Goal: Information Seeking & Learning: Learn about a topic

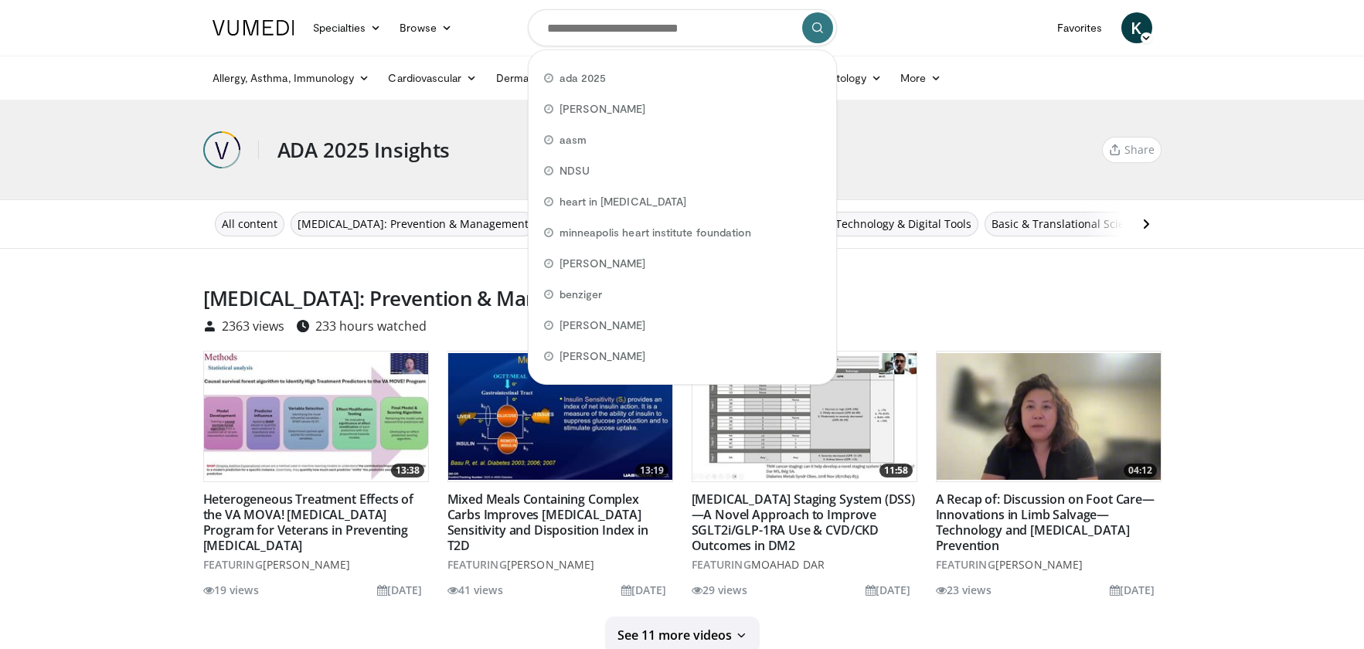
type input "*"
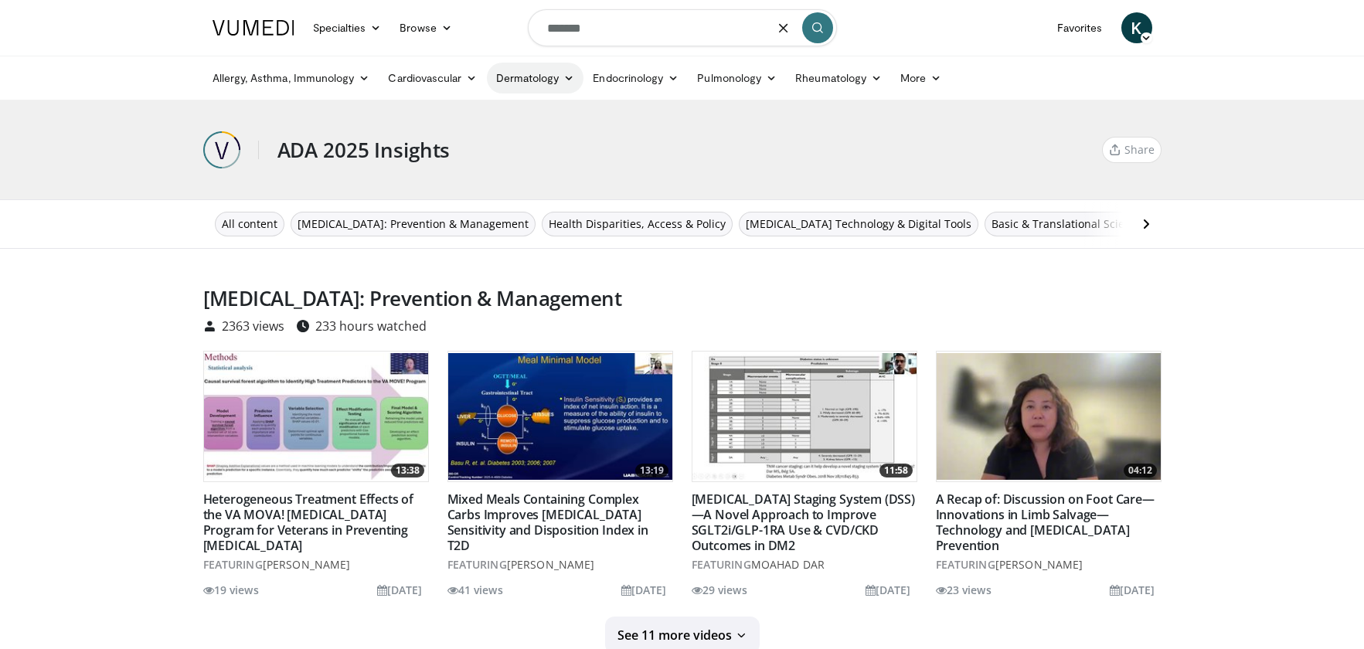
type input "*******"
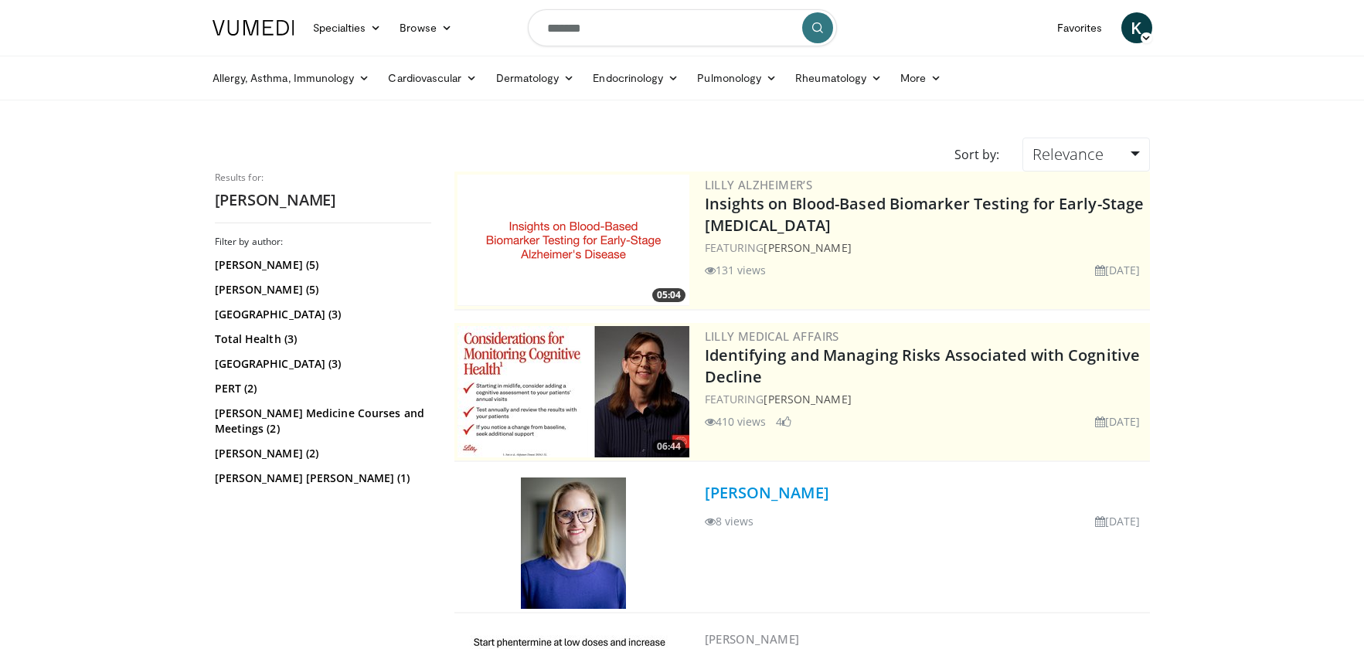
click at [794, 491] on link "Dr. Elizabeth Beverly" at bounding box center [767, 492] width 124 height 21
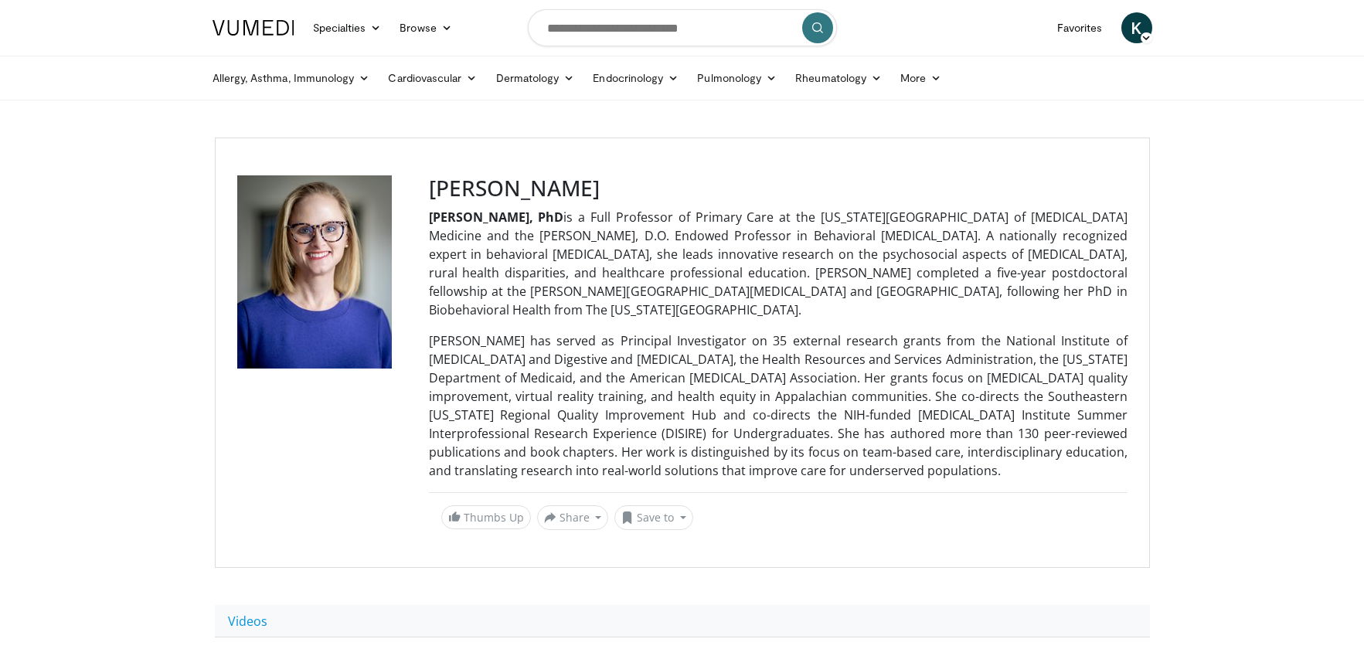
drag, startPoint x: 561, startPoint y: 191, endPoint x: 414, endPoint y: 190, distance: 146.8
click at [414, 190] on div "Dr. Elizabeth Beverly Elizabeth A. Beverly, PhD is a Full Professor of Primary …" at bounding box center [682, 353] width 935 height 430
copy div "Dr. Elizabeth Beverly"
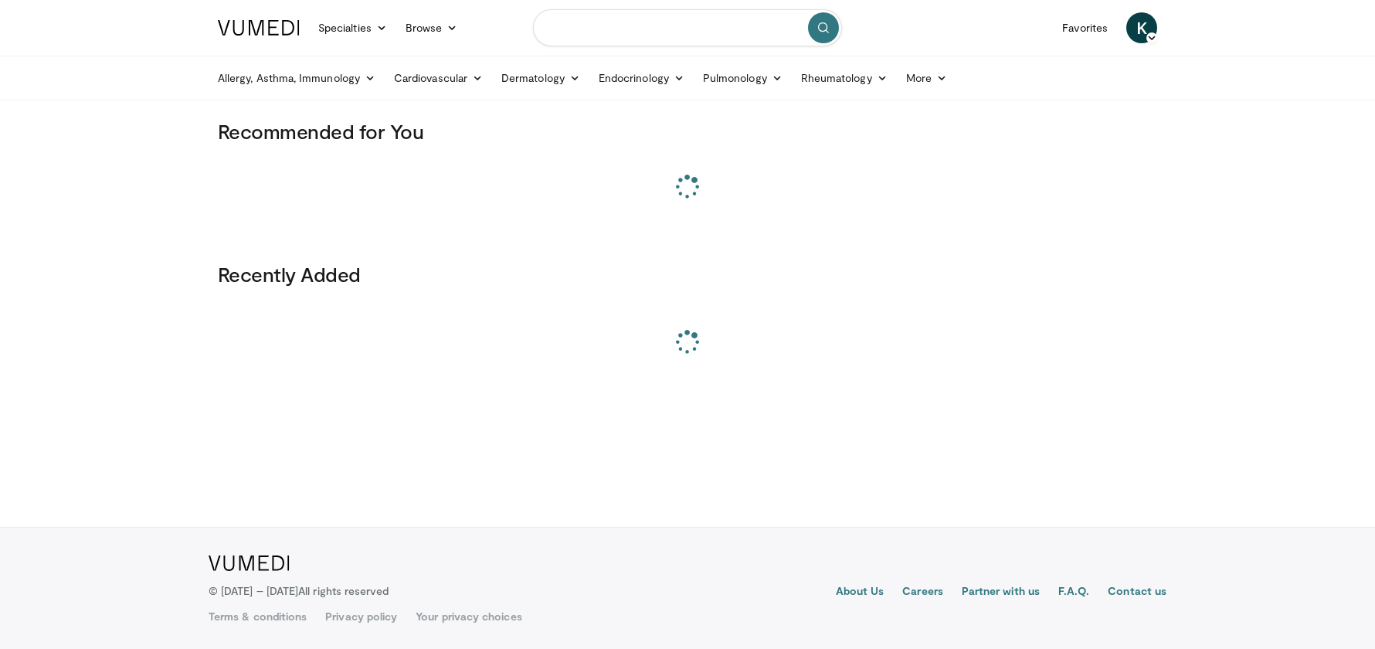
click at [631, 32] on input "Search topics, interventions" at bounding box center [687, 27] width 309 height 37
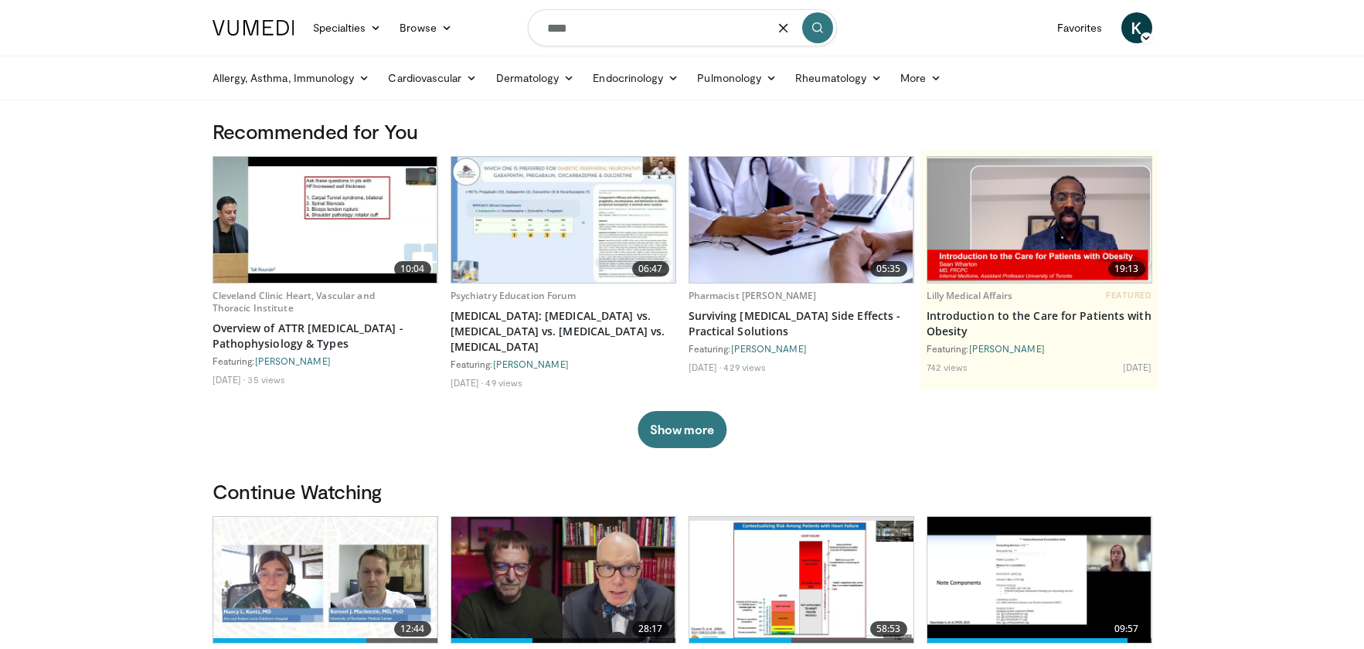
type input "****"
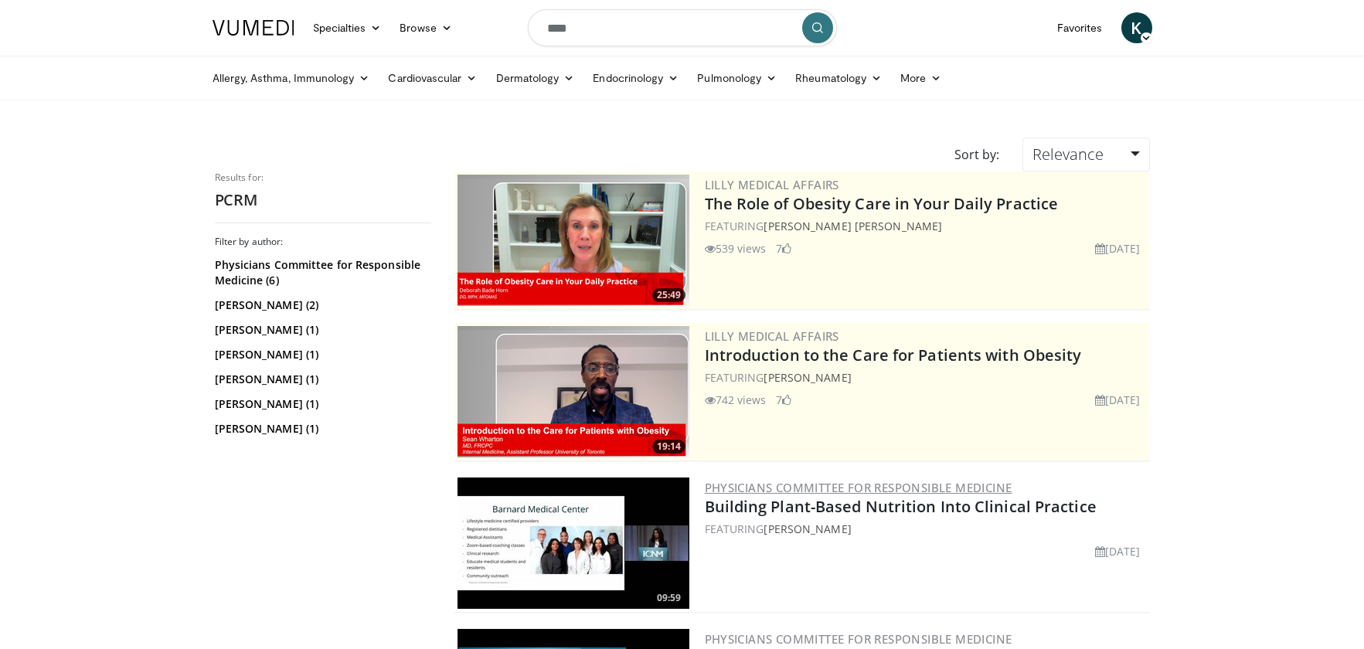
click at [808, 484] on link "Physicians Committee for Responsible Medicine" at bounding box center [858, 487] width 307 height 15
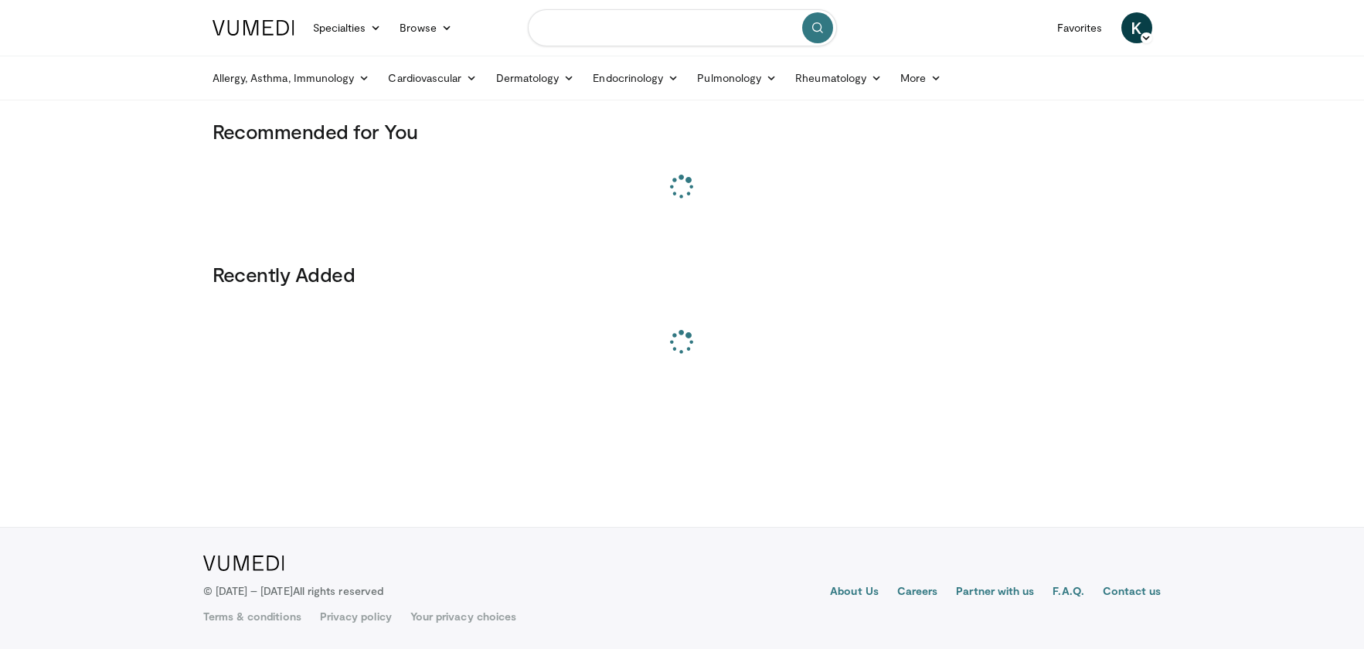
click at [595, 32] on input "Search topics, interventions" at bounding box center [682, 27] width 309 height 37
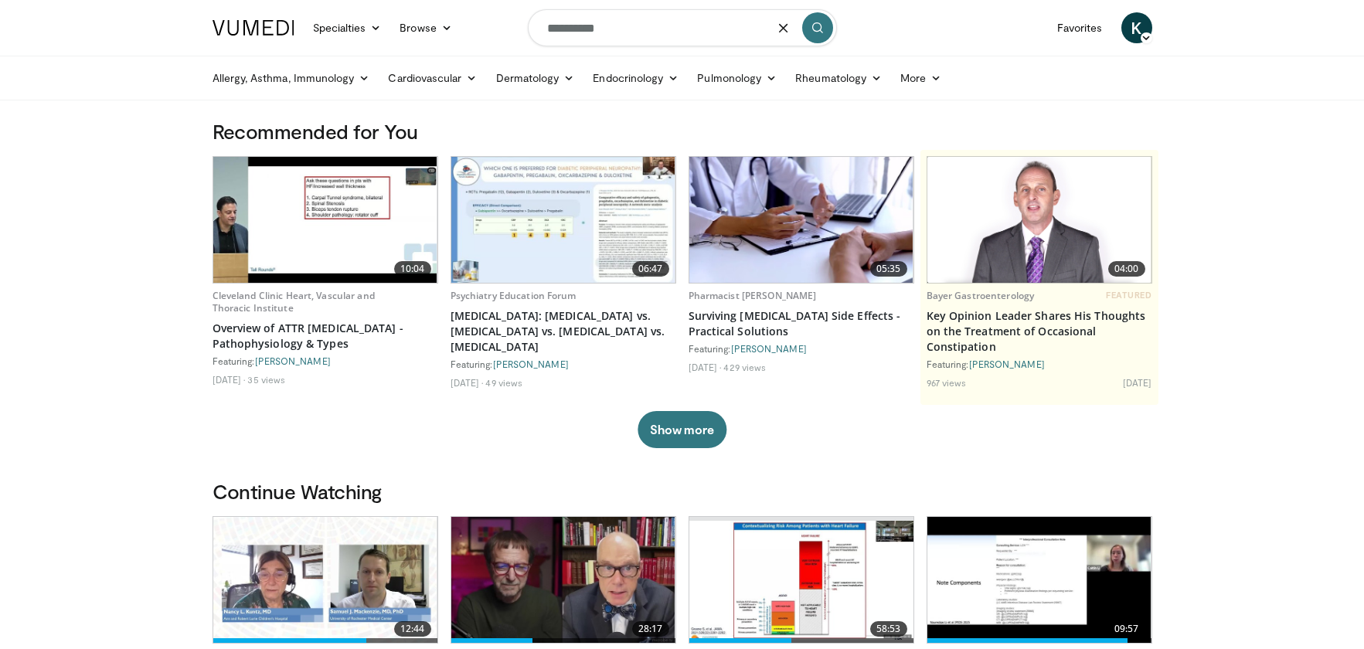
type input "**********"
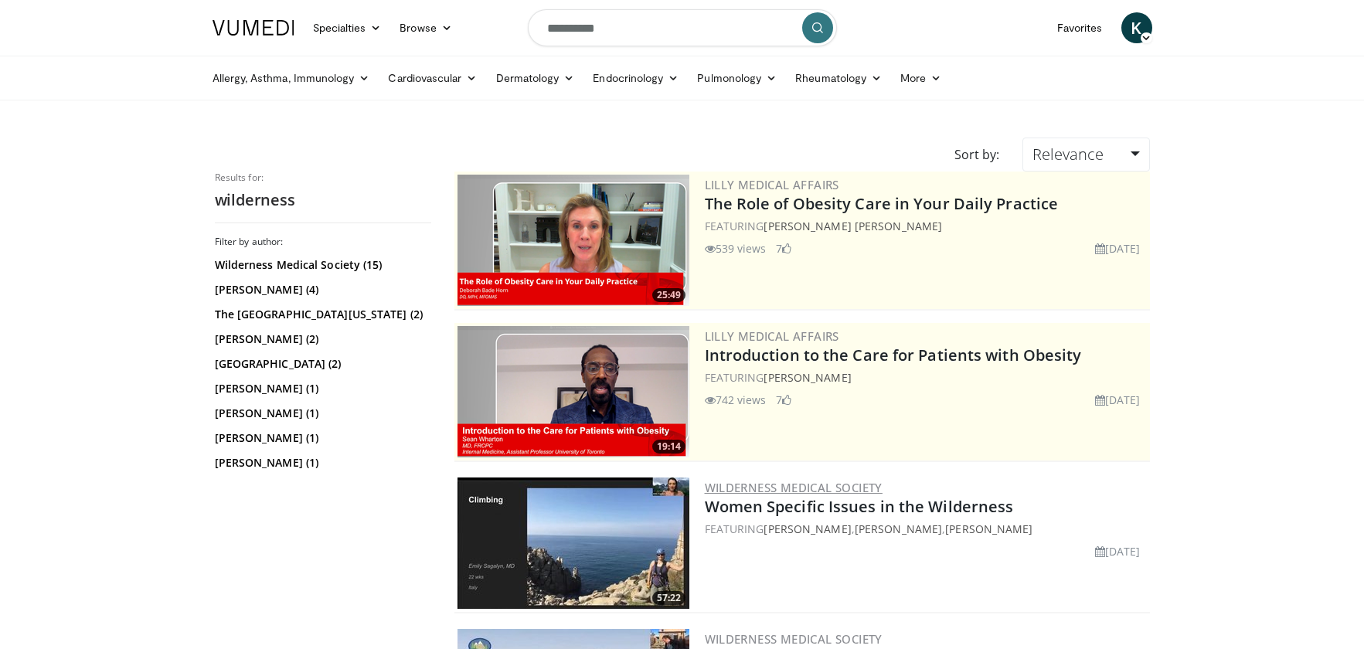
click at [773, 487] on link "Wilderness Medical Society" at bounding box center [794, 487] width 178 height 15
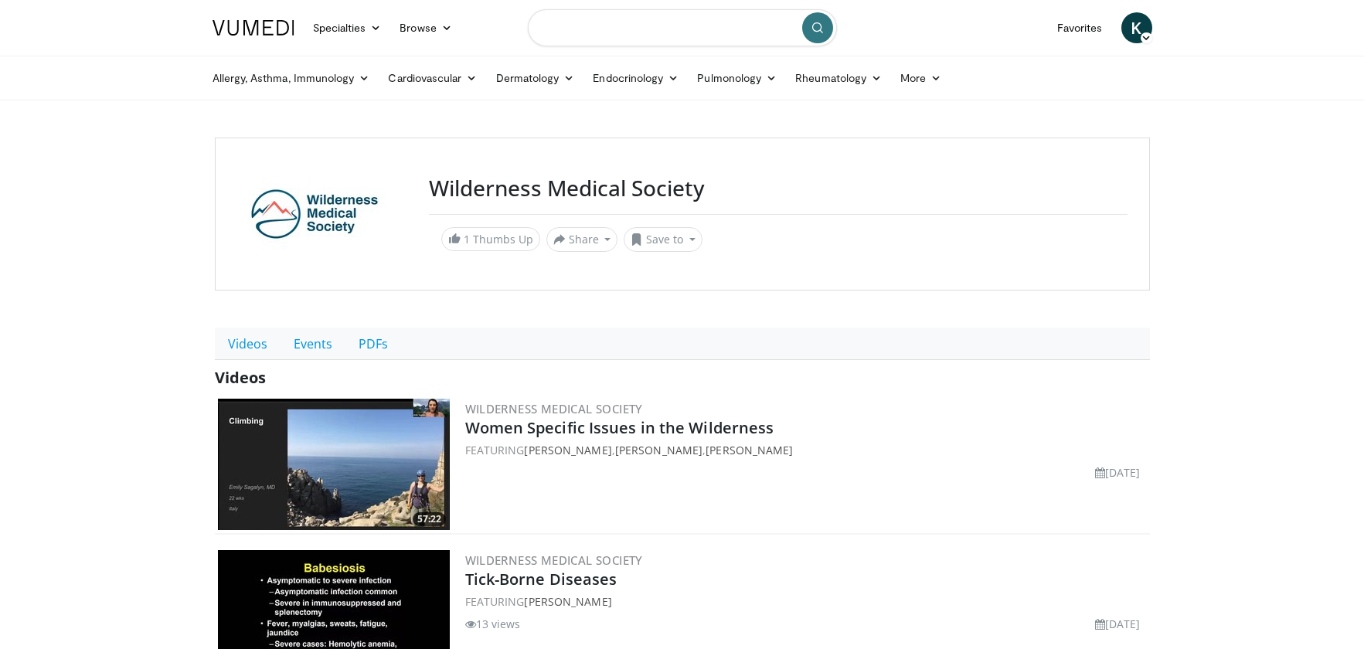
click at [593, 15] on input "Search topics, interventions" at bounding box center [682, 27] width 309 height 37
type input "*******"
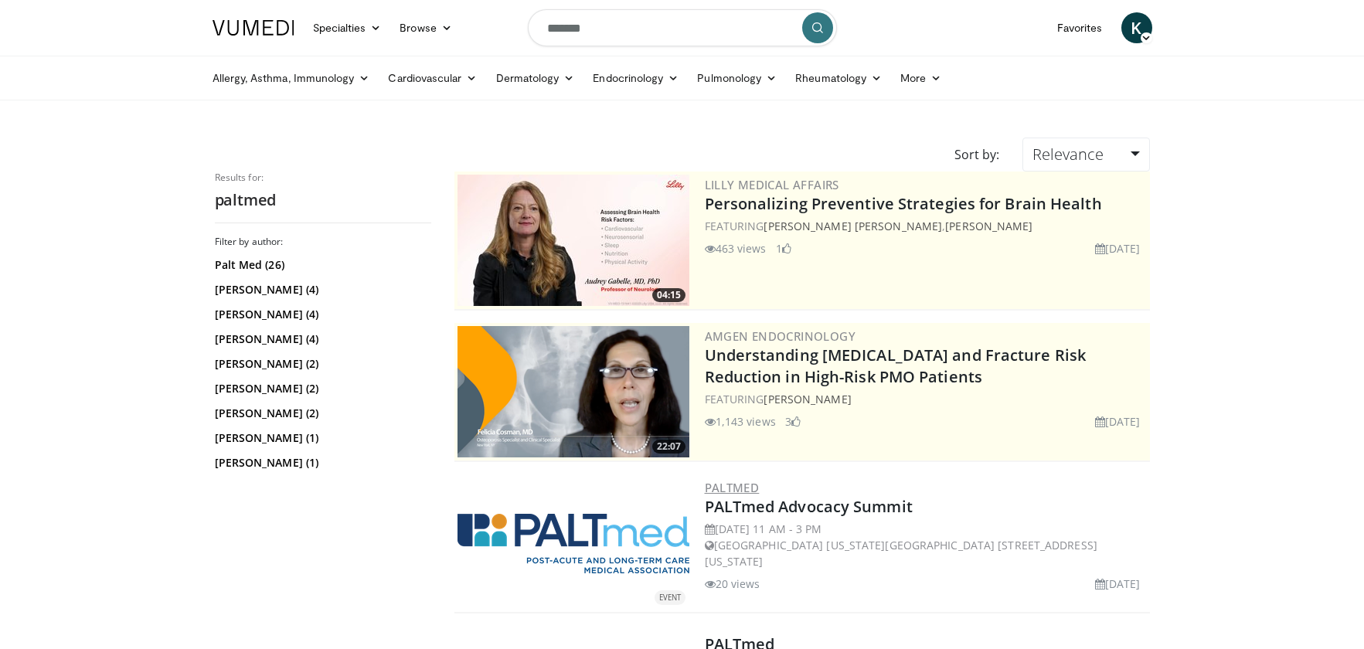
click at [749, 485] on link "PALTmed" at bounding box center [732, 487] width 55 height 15
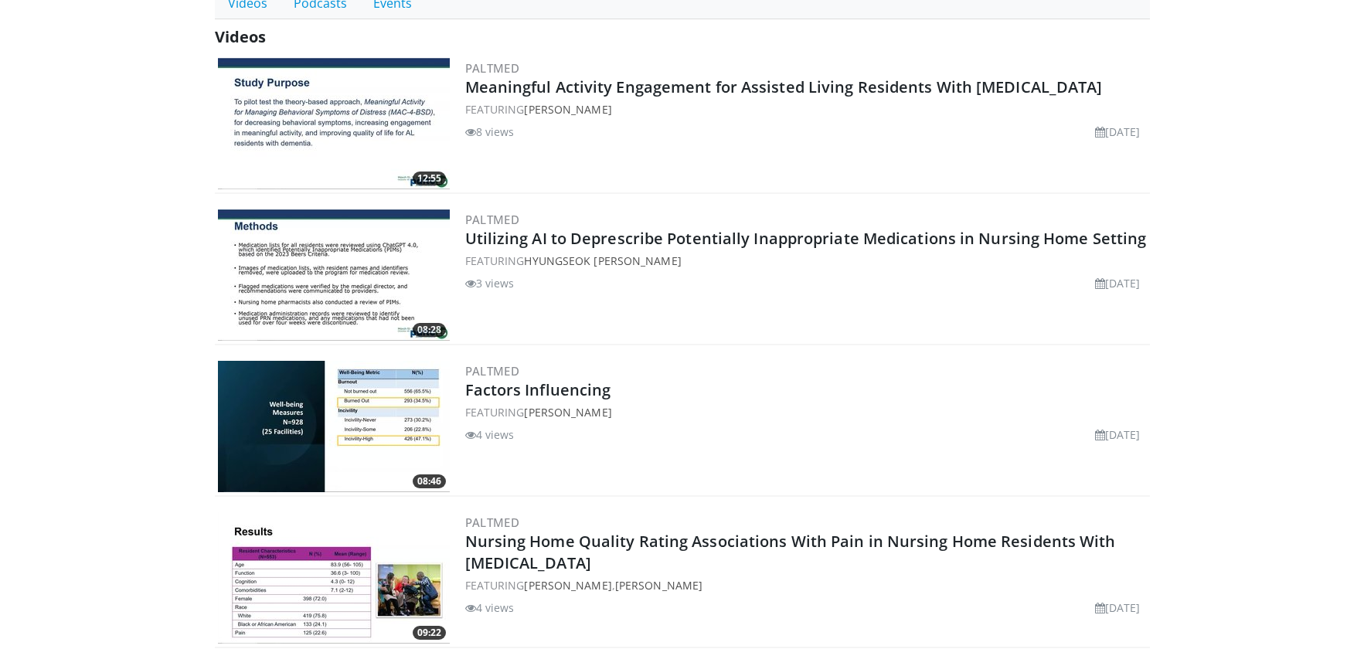
scroll to position [498, 0]
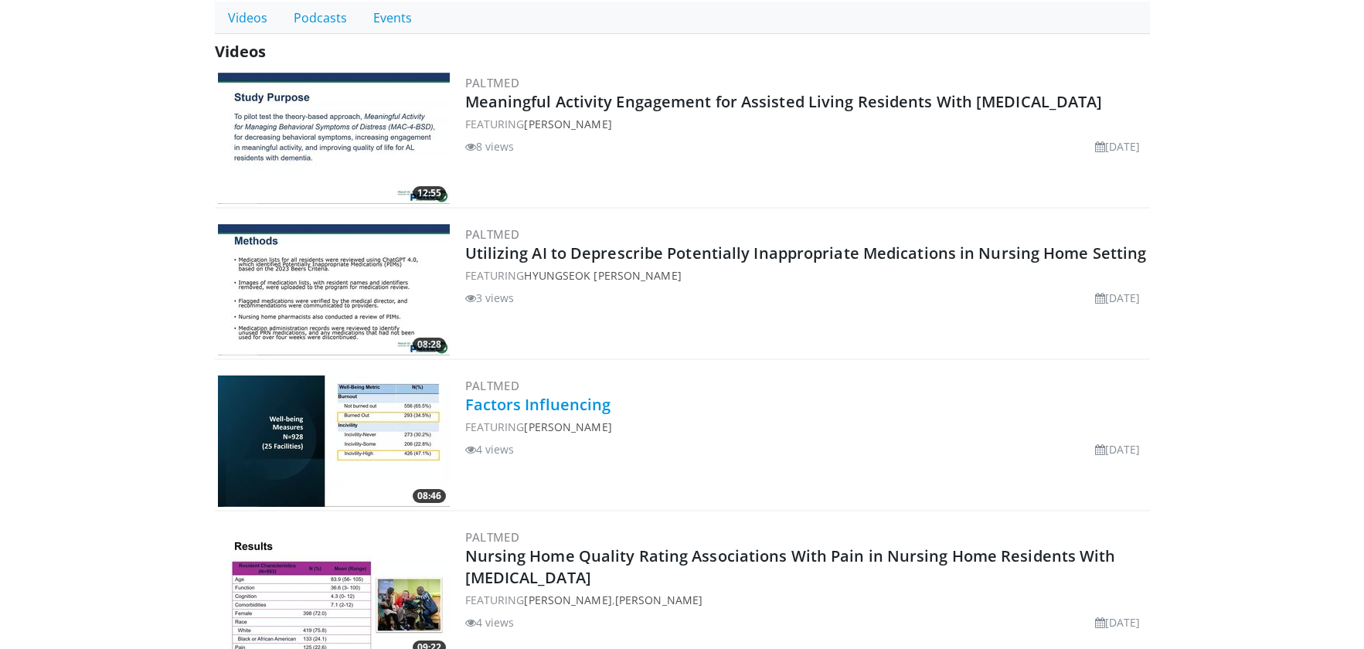
click at [549, 406] on link "Factors Influencing" at bounding box center [538, 404] width 146 height 21
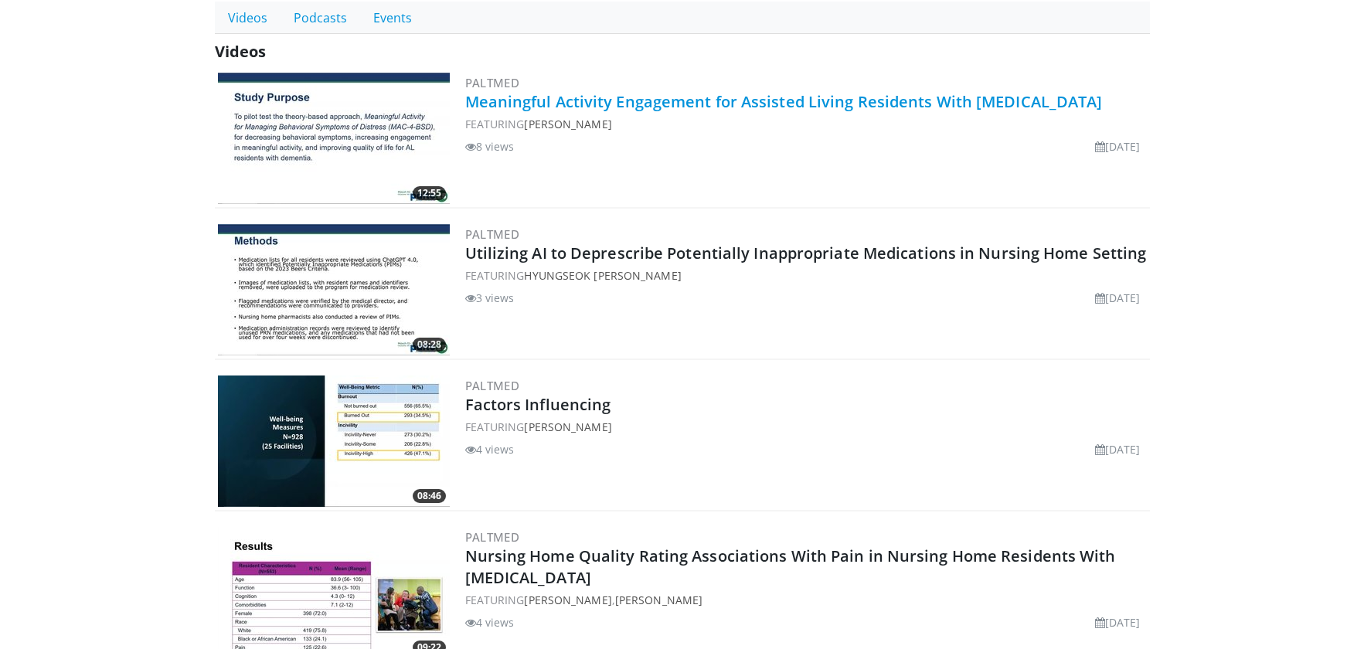
click at [688, 112] on link "Meaningful Activity Engagement for Assisted Living Residents With [MEDICAL_DATA]" at bounding box center [783, 101] width 637 height 21
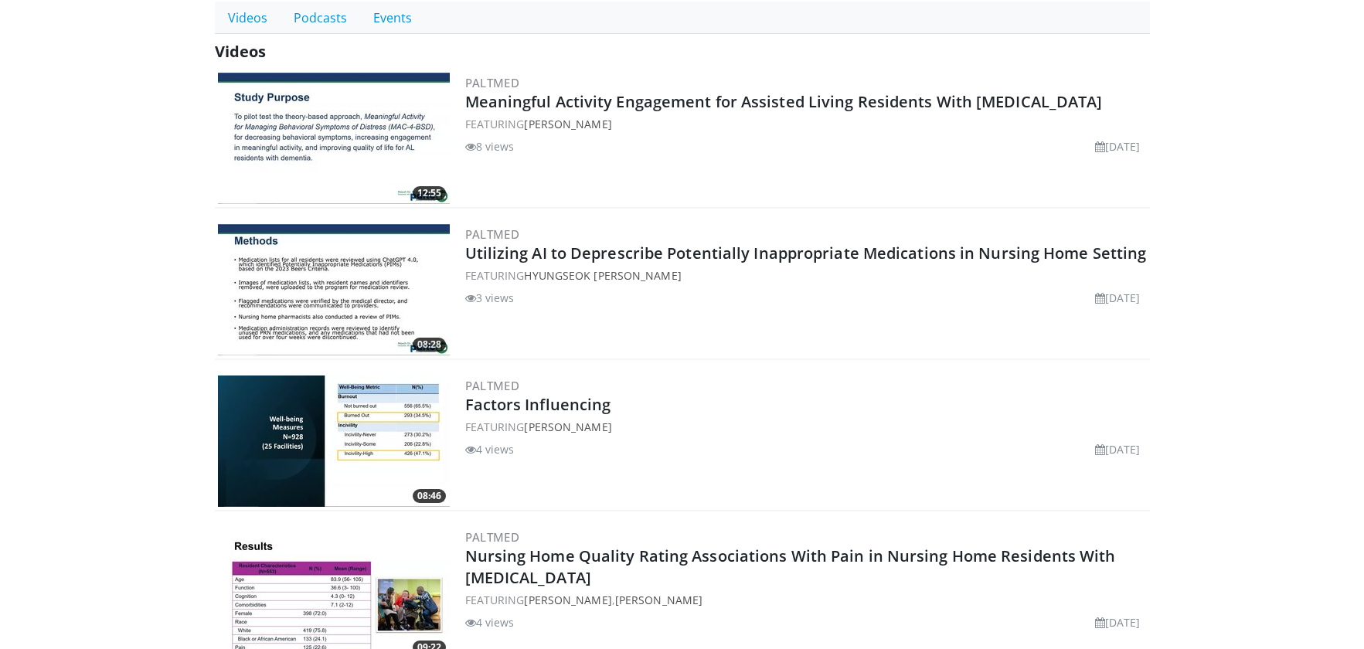
type input "**********"
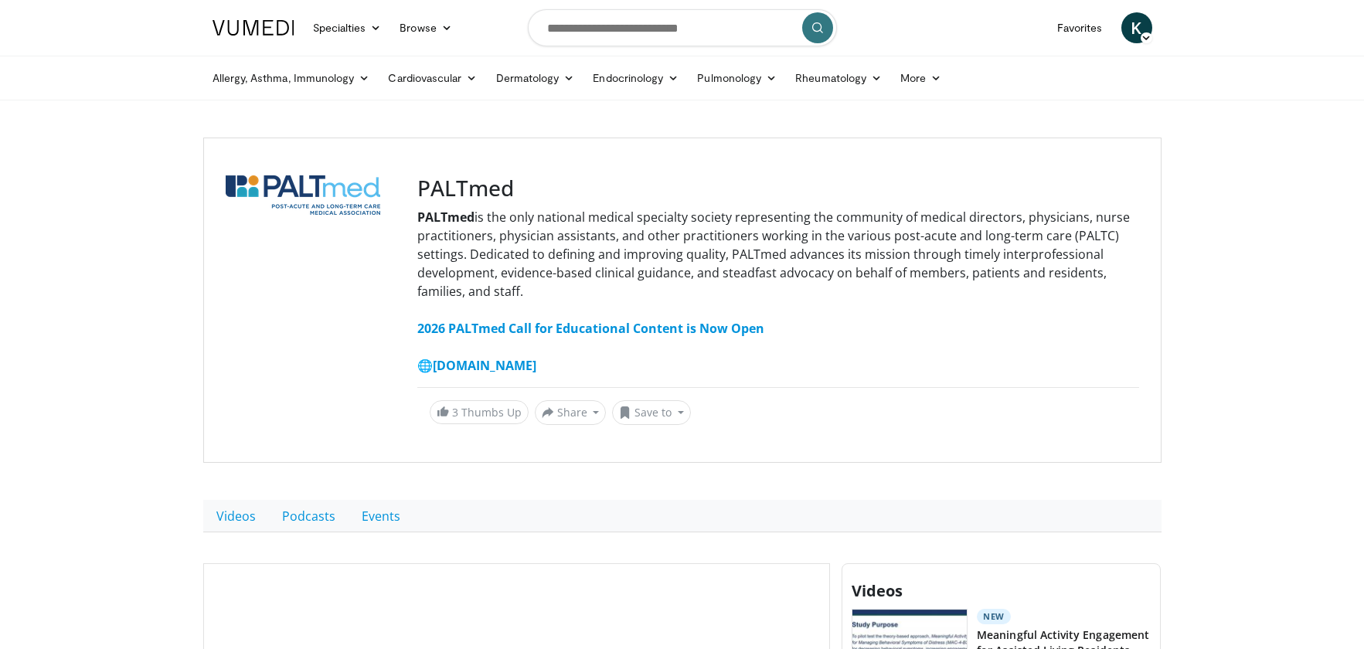
scroll to position [331, 0]
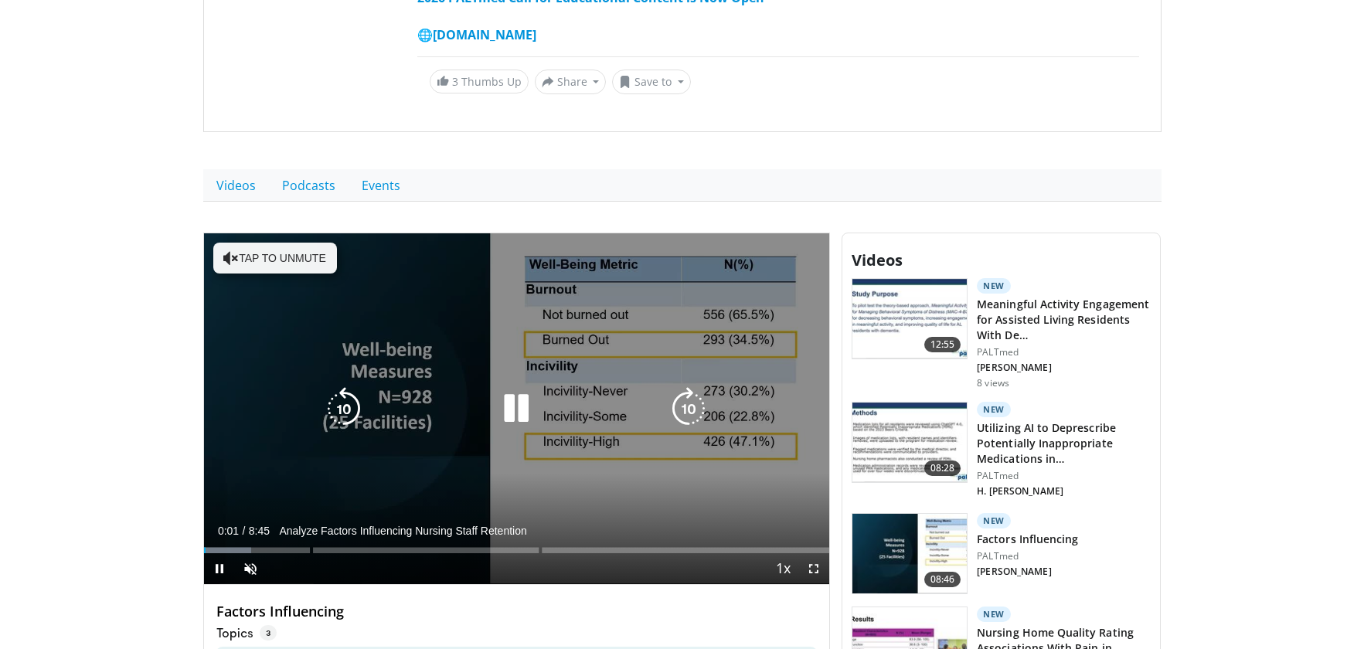
click at [518, 392] on icon "Video Player" at bounding box center [515, 408] width 43 height 43
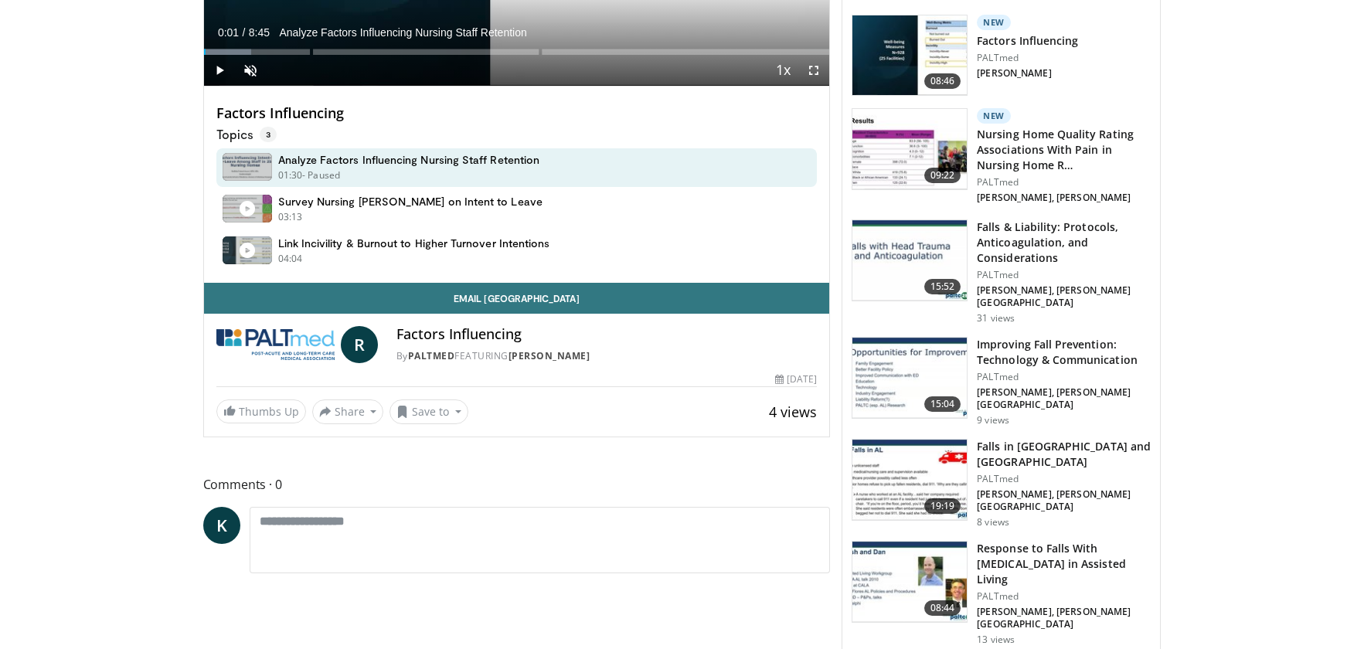
scroll to position [510, 0]
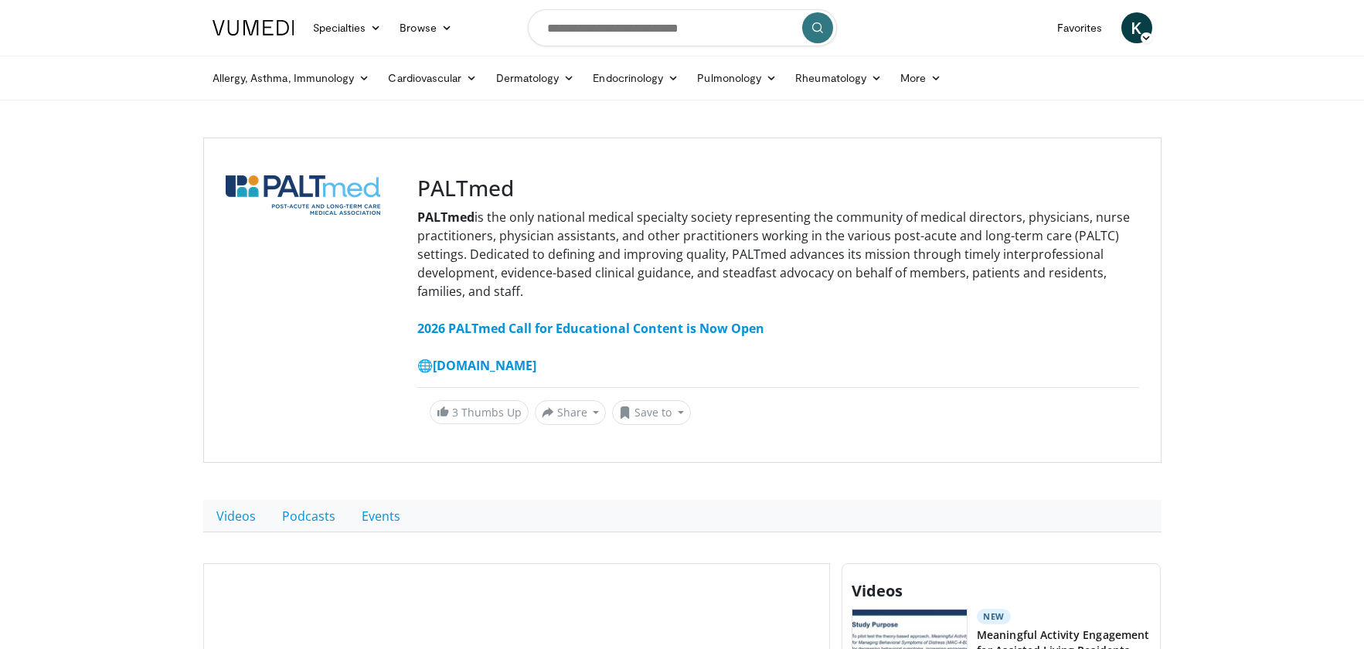
scroll to position [515, 0]
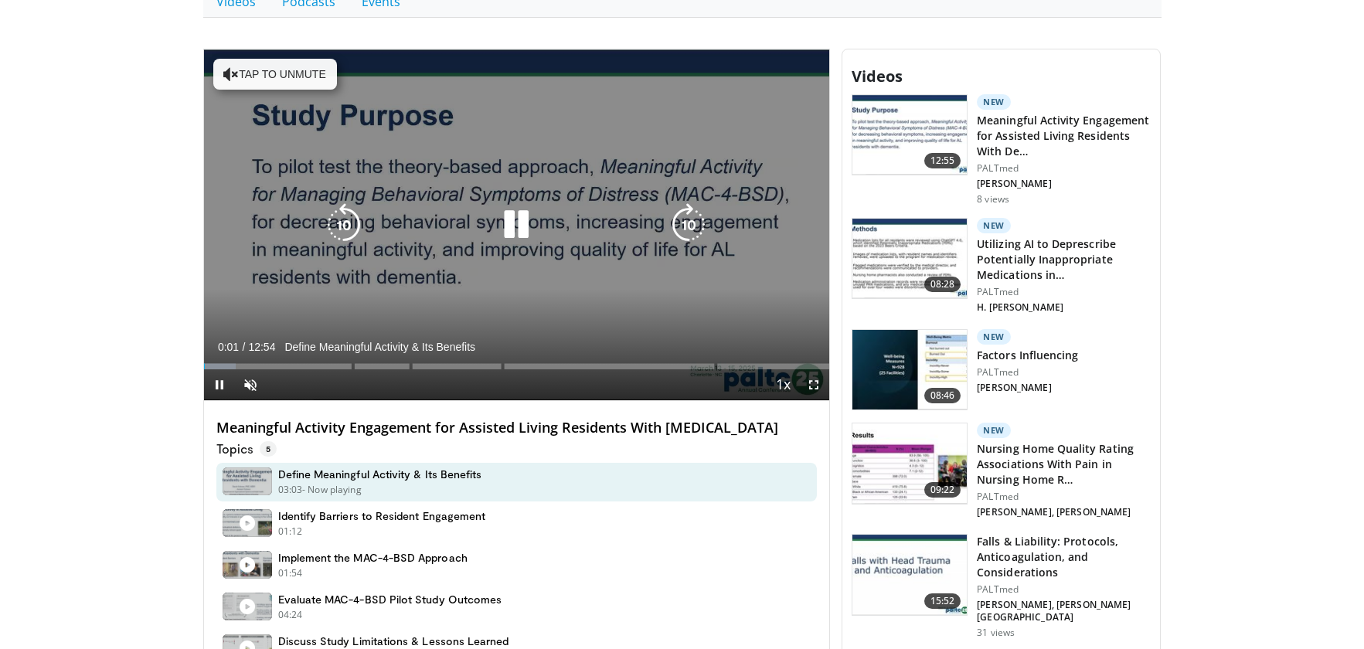
click at [511, 229] on icon "Video Player" at bounding box center [515, 224] width 43 height 43
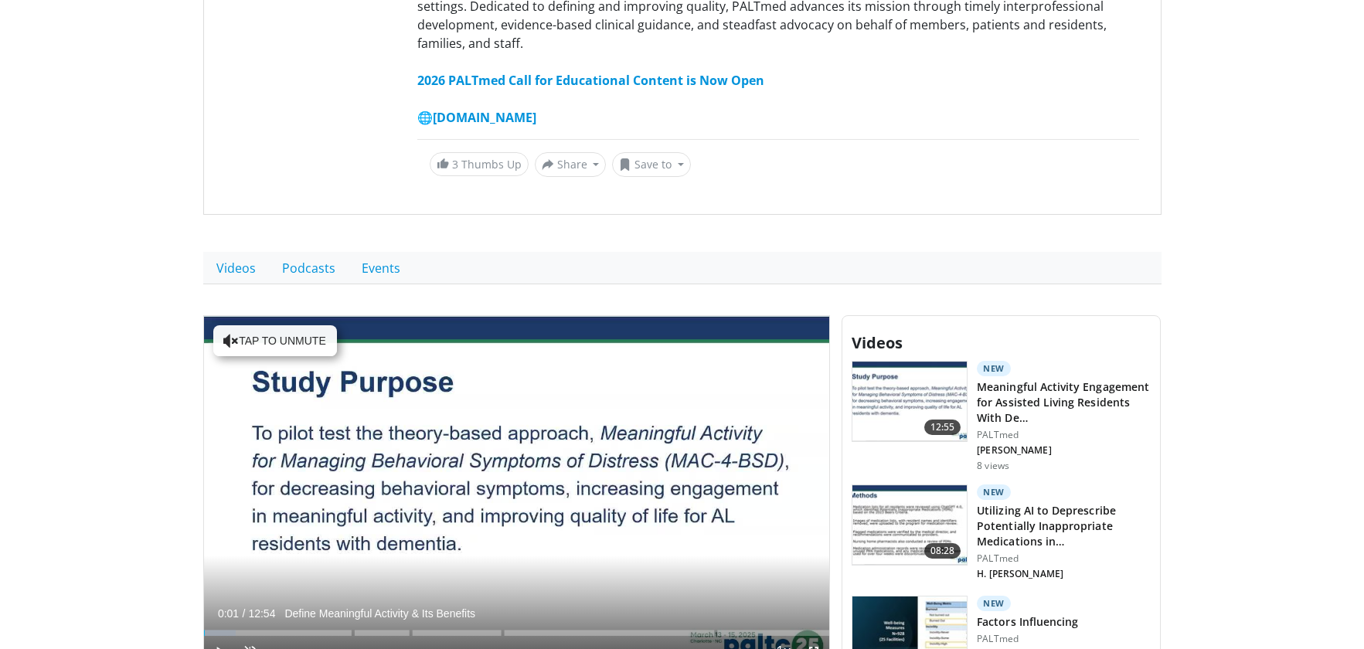
scroll to position [246, 0]
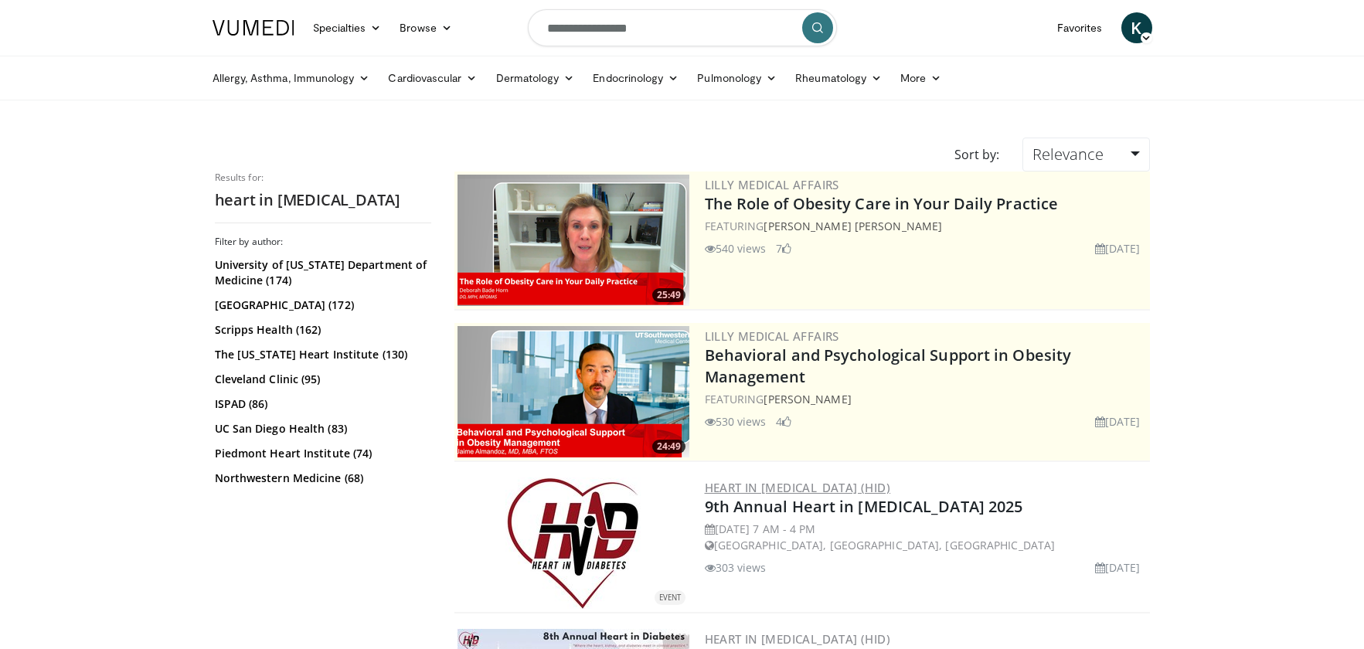
click at [780, 482] on link "Heart in [MEDICAL_DATA] (HiD)" at bounding box center [798, 487] width 186 height 15
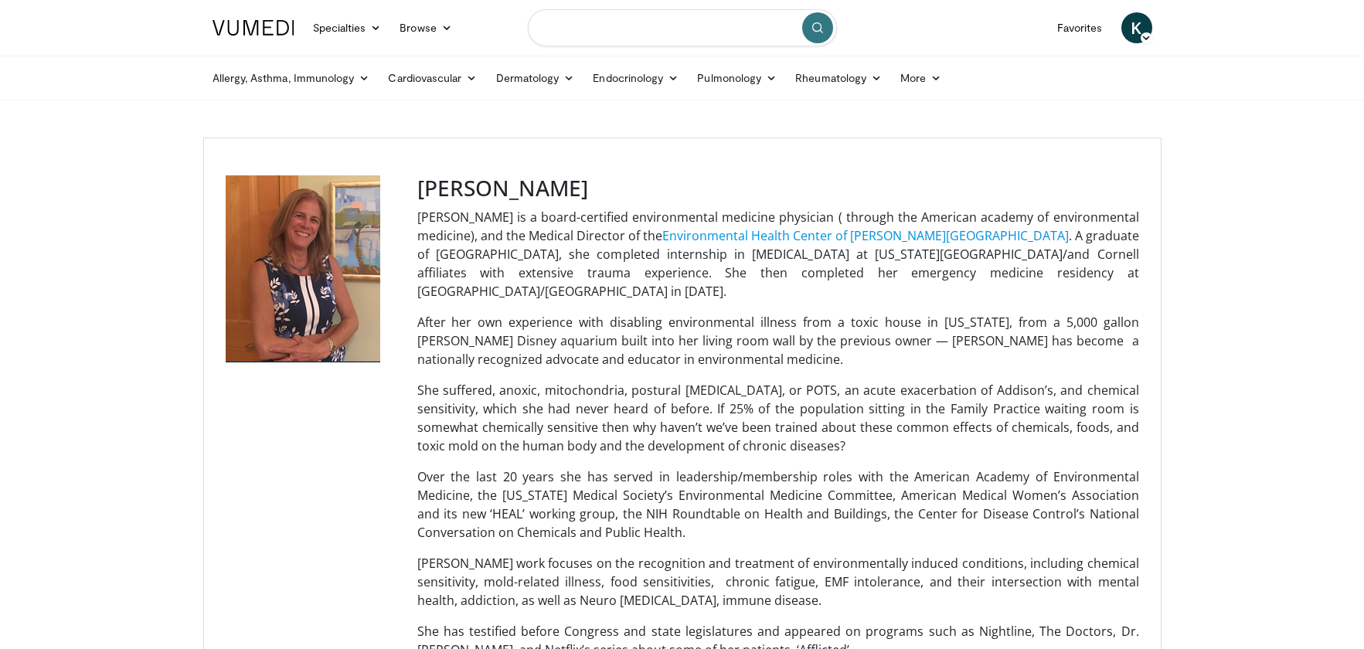
click at [604, 28] on input "Search topics, interventions" at bounding box center [682, 27] width 309 height 37
type input "*********"
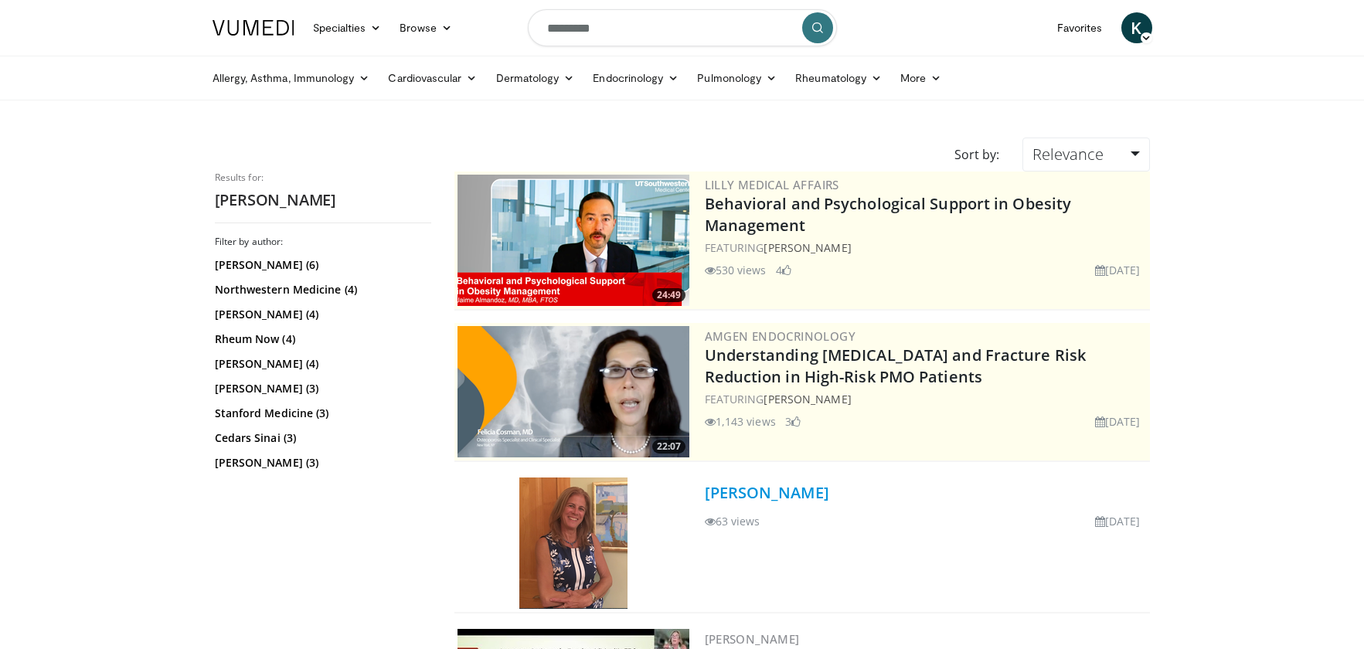
click at [742, 484] on link "Dr. Lisa Nagy" at bounding box center [767, 492] width 124 height 21
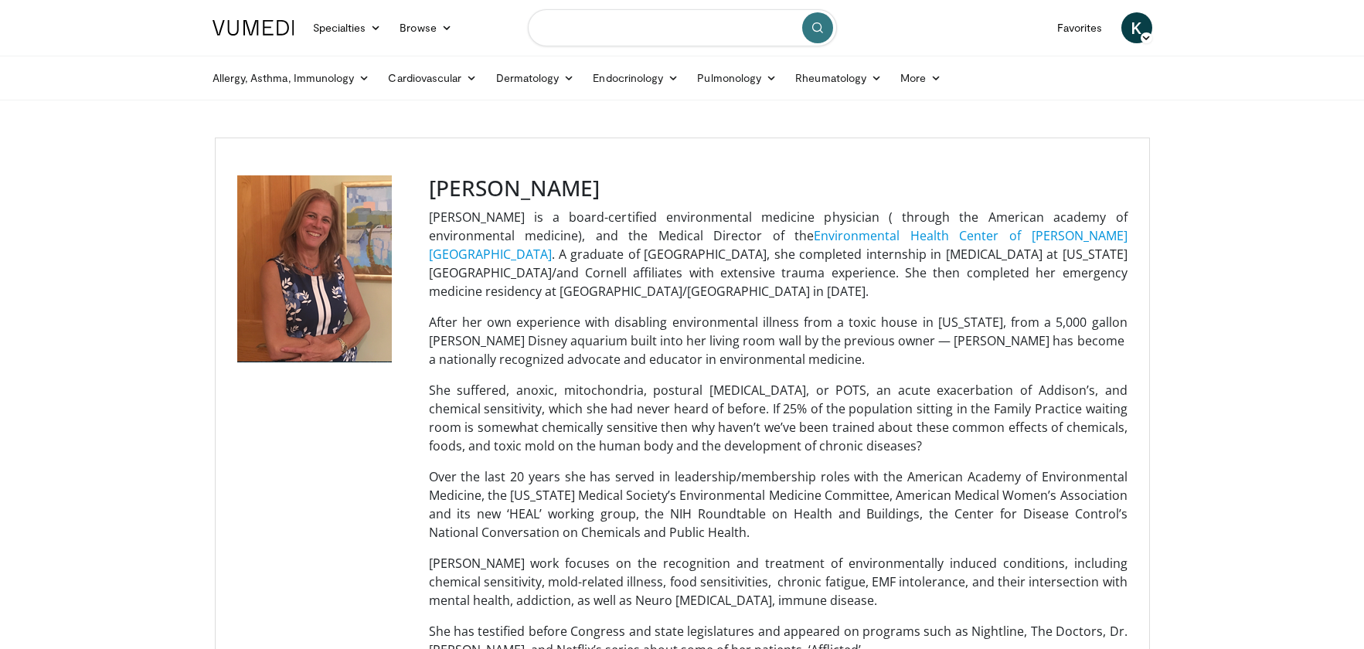
click at [612, 32] on input "Search topics, interventions" at bounding box center [682, 27] width 309 height 37
type input "**********"
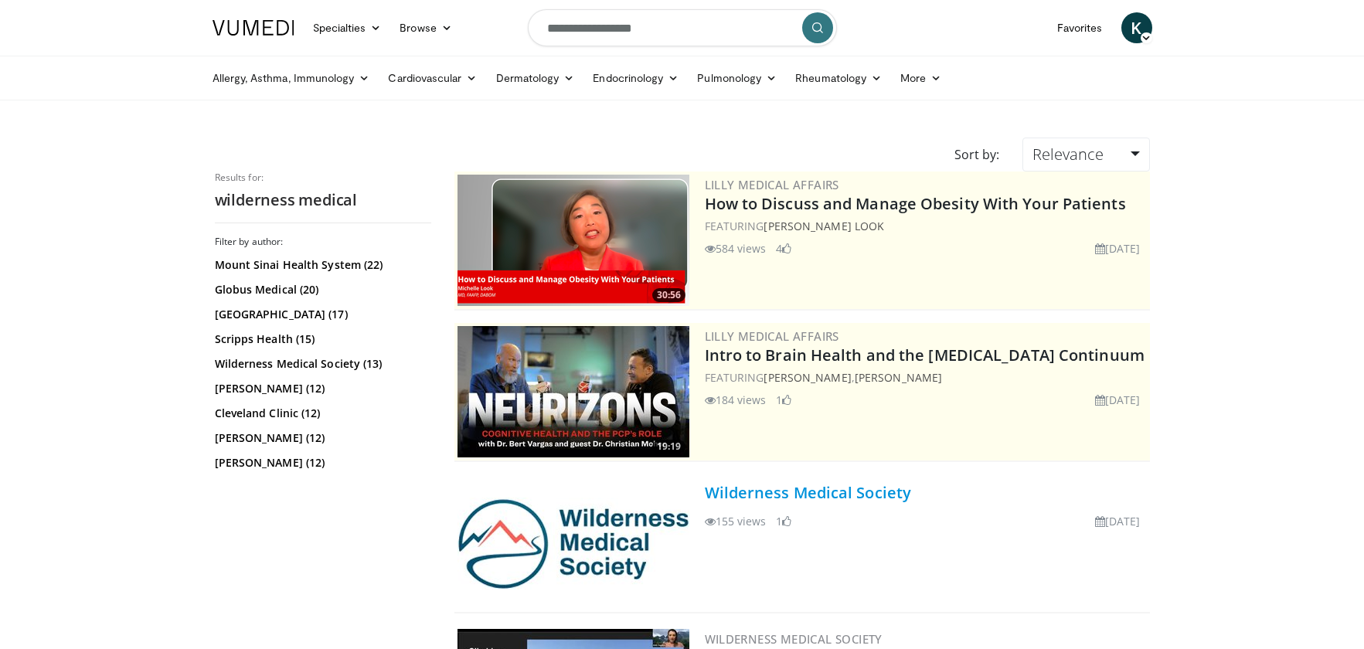
click at [743, 488] on link "Wilderness Medical Society" at bounding box center [808, 492] width 207 height 21
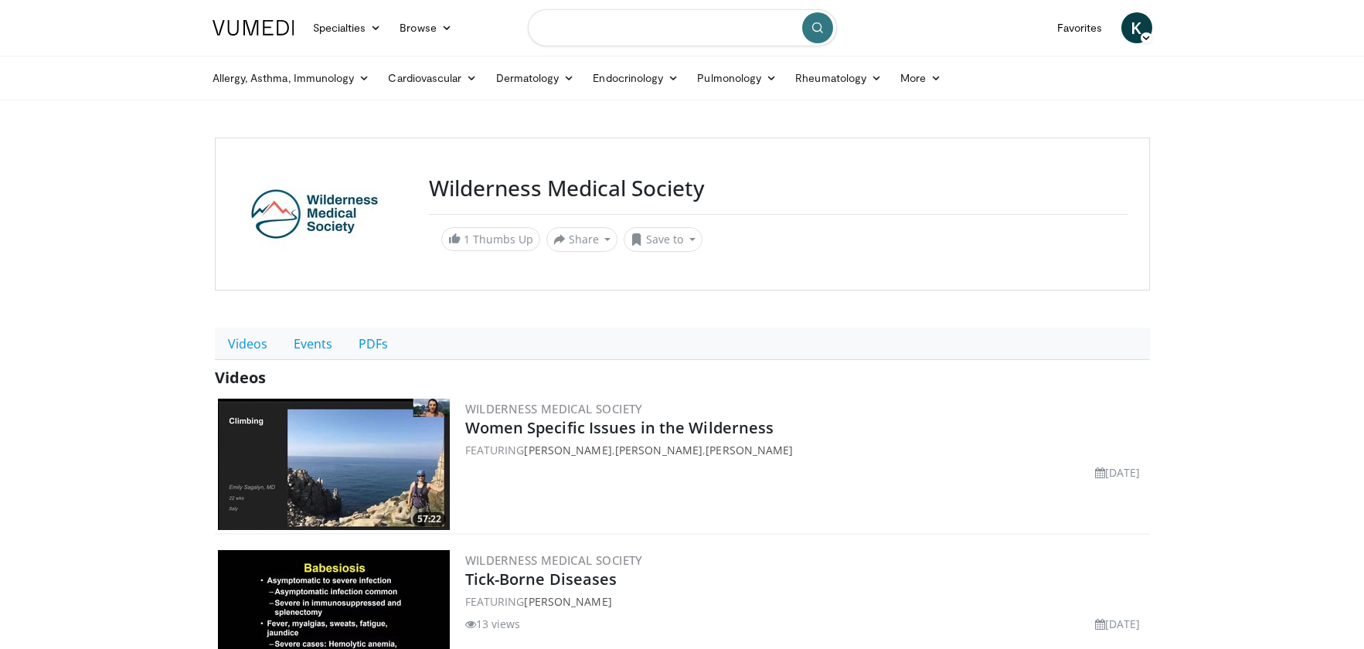
click at [647, 29] on input "Search topics, interventions" at bounding box center [682, 27] width 309 height 37
type input "********"
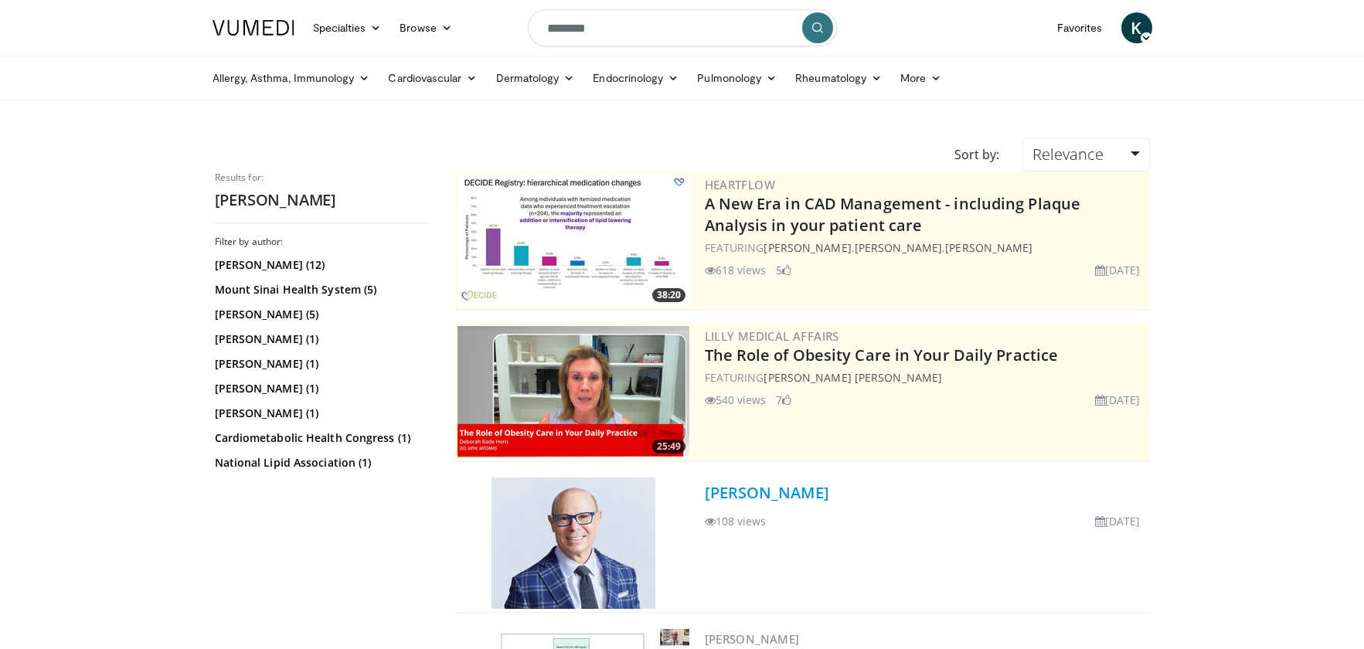
click at [787, 494] on link "[PERSON_NAME]" at bounding box center [767, 492] width 124 height 21
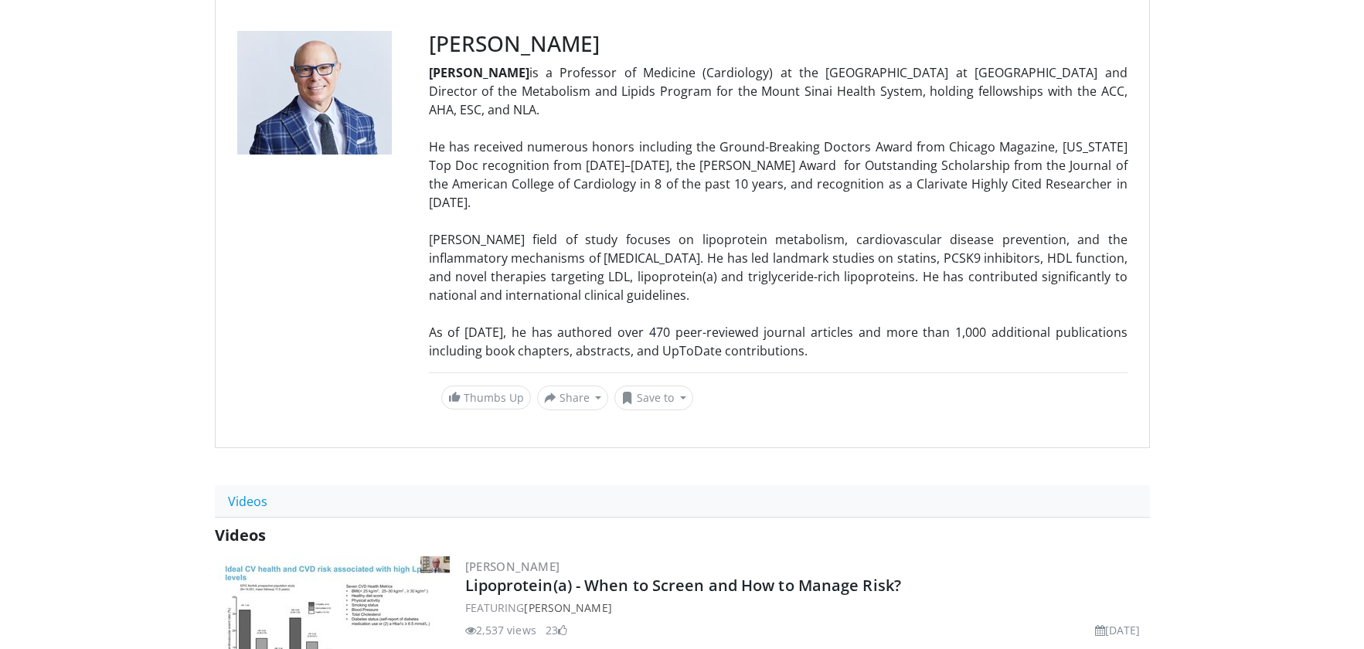
scroll to position [524, 0]
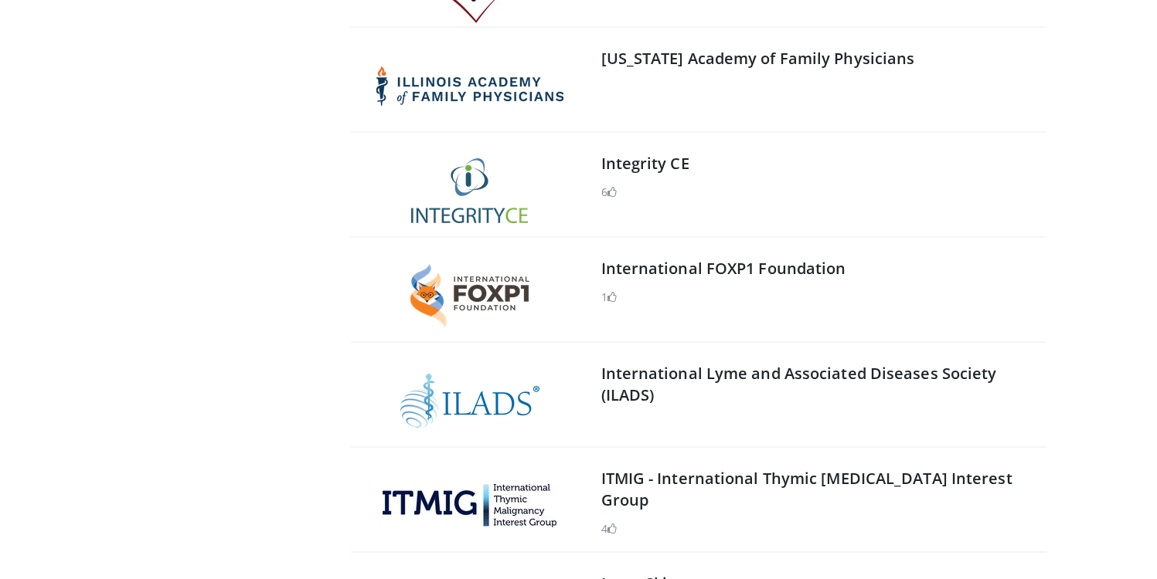
scroll to position [17965, 0]
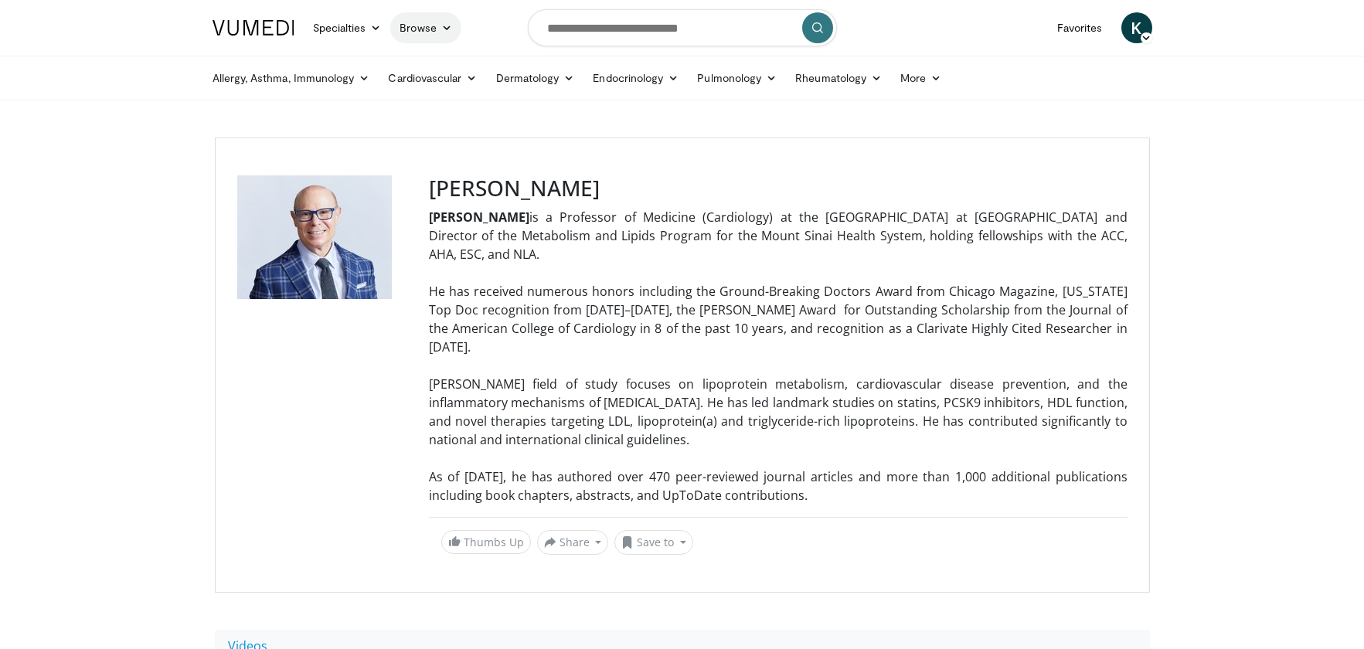
click at [445, 32] on icon at bounding box center [446, 27] width 11 height 11
click at [438, 56] on link "Channels" at bounding box center [484, 64] width 184 height 25
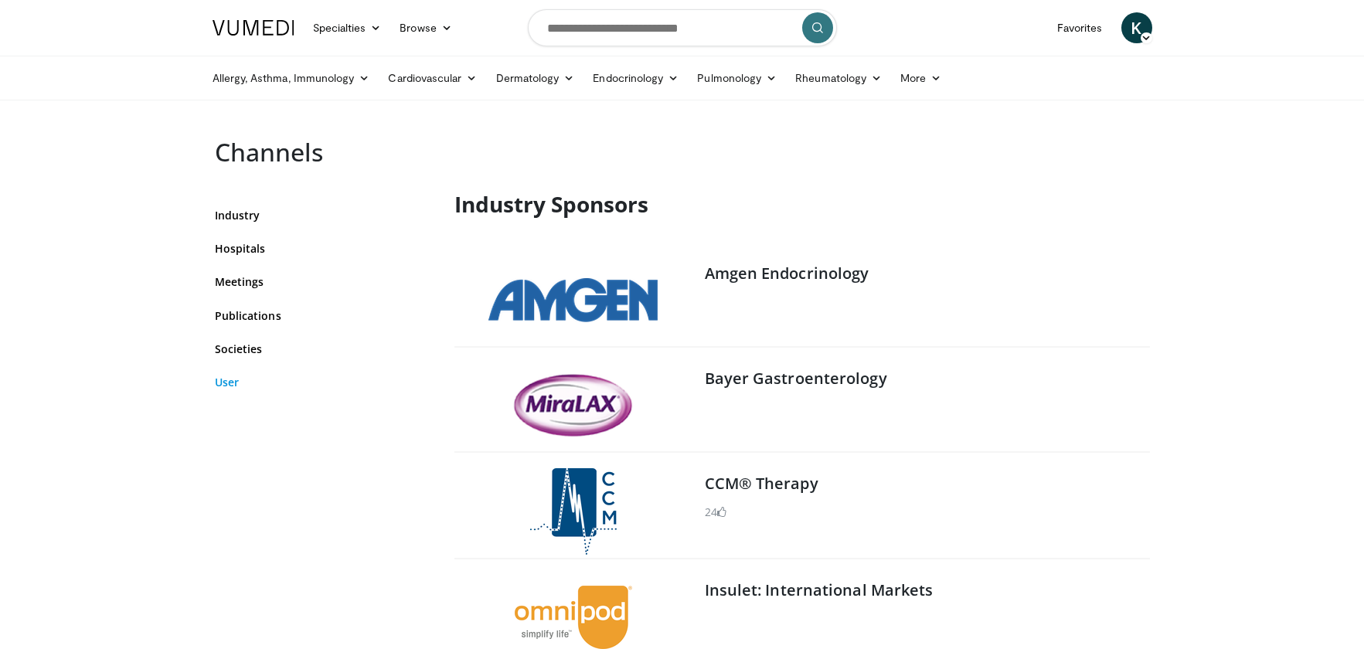
click at [241, 380] on link "User" at bounding box center [323, 382] width 216 height 16
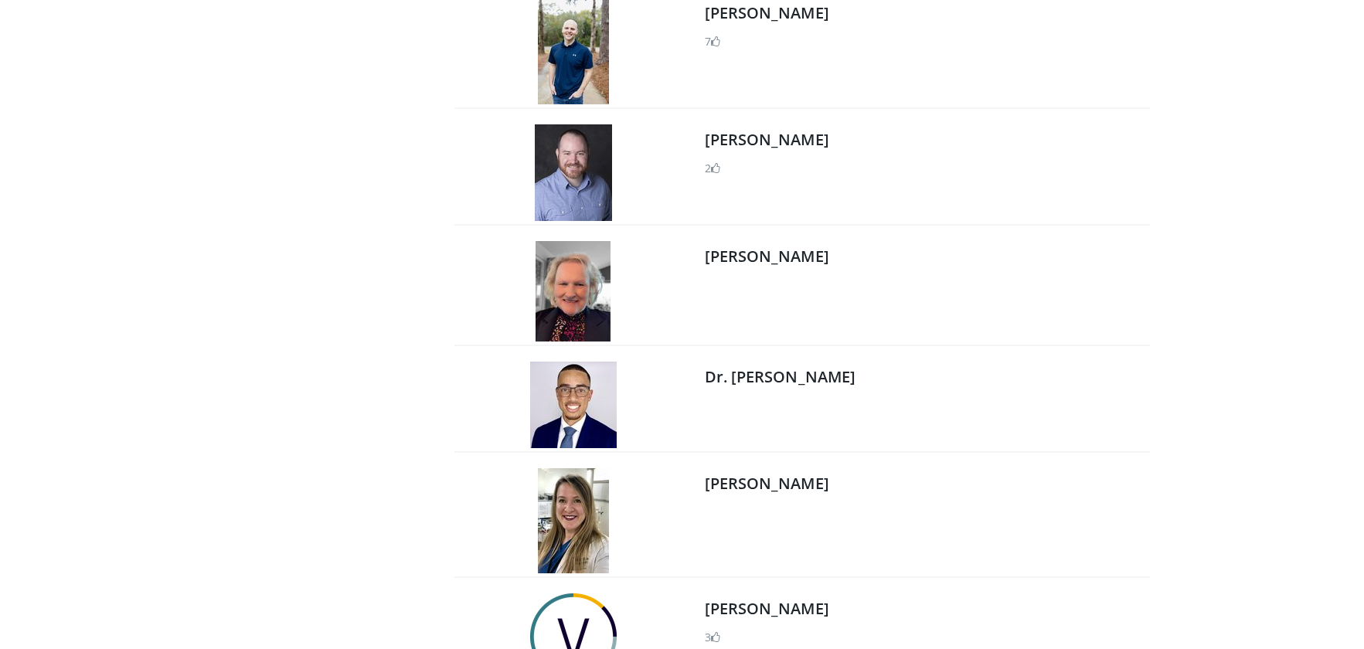
scroll to position [25016, 0]
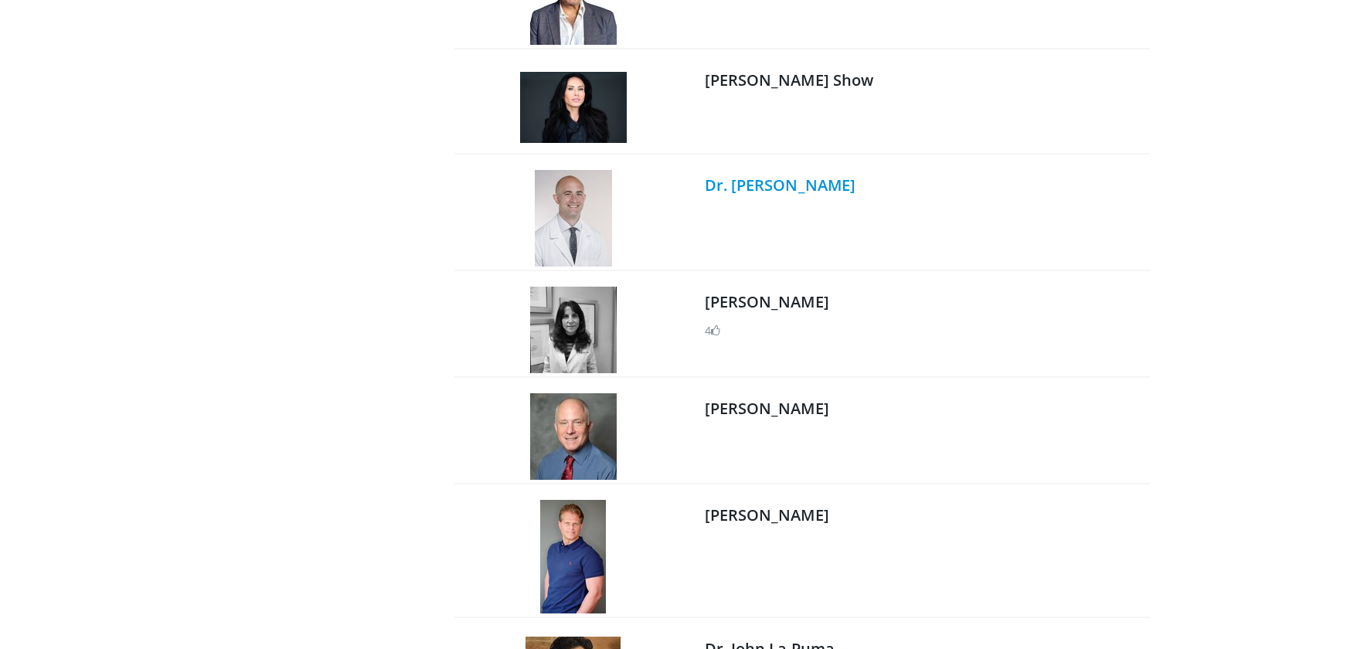
click at [791, 181] on link "Dr. [PERSON_NAME]" at bounding box center [780, 185] width 151 height 21
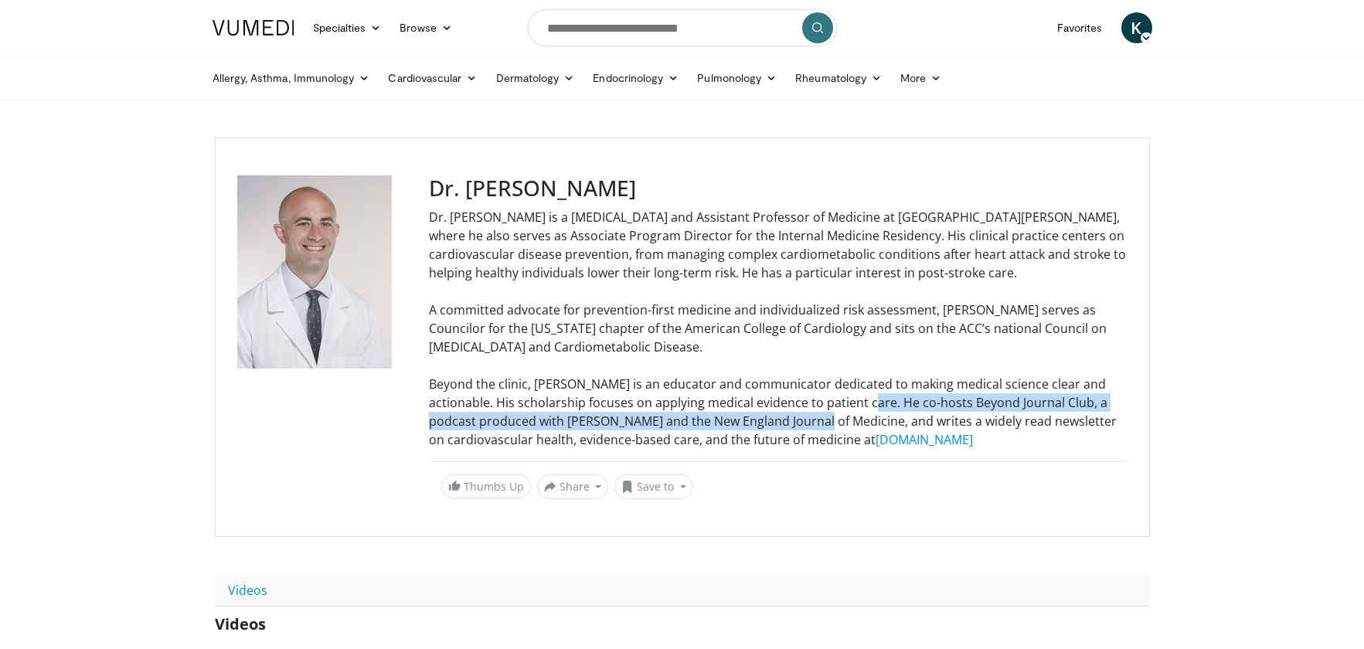
drag, startPoint x: 831, startPoint y: 400, endPoint x: 798, endPoint y: 417, distance: 37.3
click at [798, 417] on div "Beyond the clinic, Dr. Katz is an educator and communicator dedicated to making…" at bounding box center [778, 412] width 698 height 74
copy div "He co-hosts Beyond Journal Club, a podcast produced with CoreIM and the New Eng…"
